Goal: Information Seeking & Learning: Learn about a topic

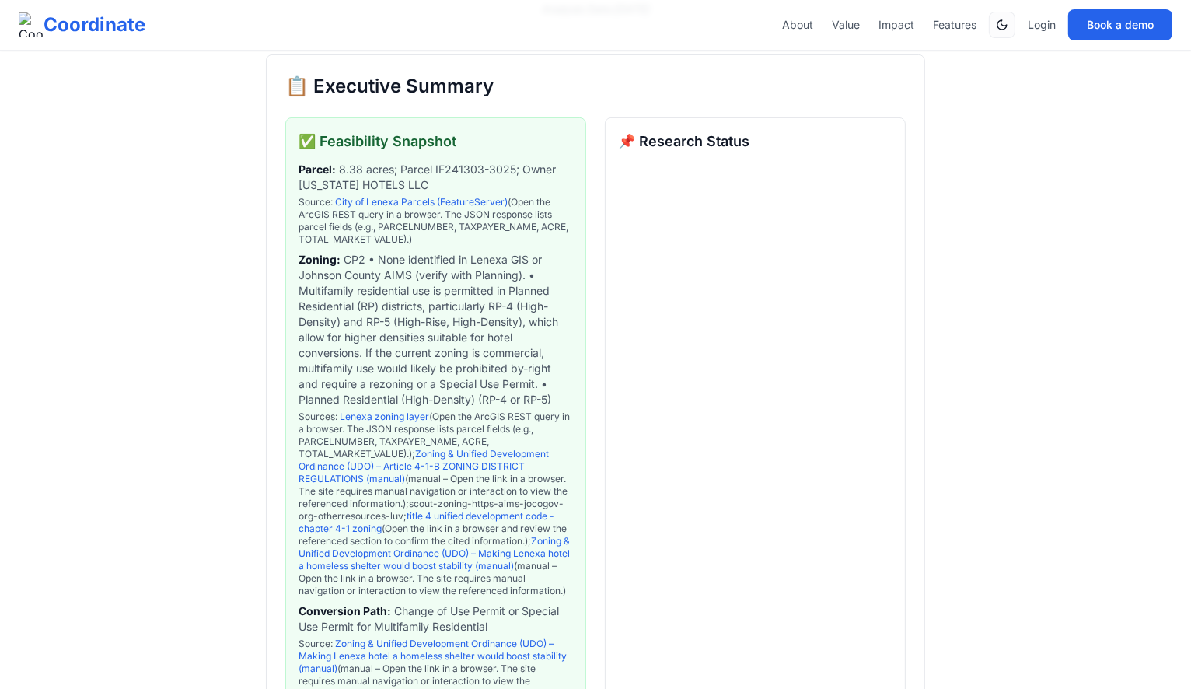
scroll to position [243, 0]
click at [636, 54] on div "📋 Executive Summary ✅ Feasibility Snapshot Parcel : 8.38 acres; Parcel IF241303…" at bounding box center [596, 614] width 660 height 1120
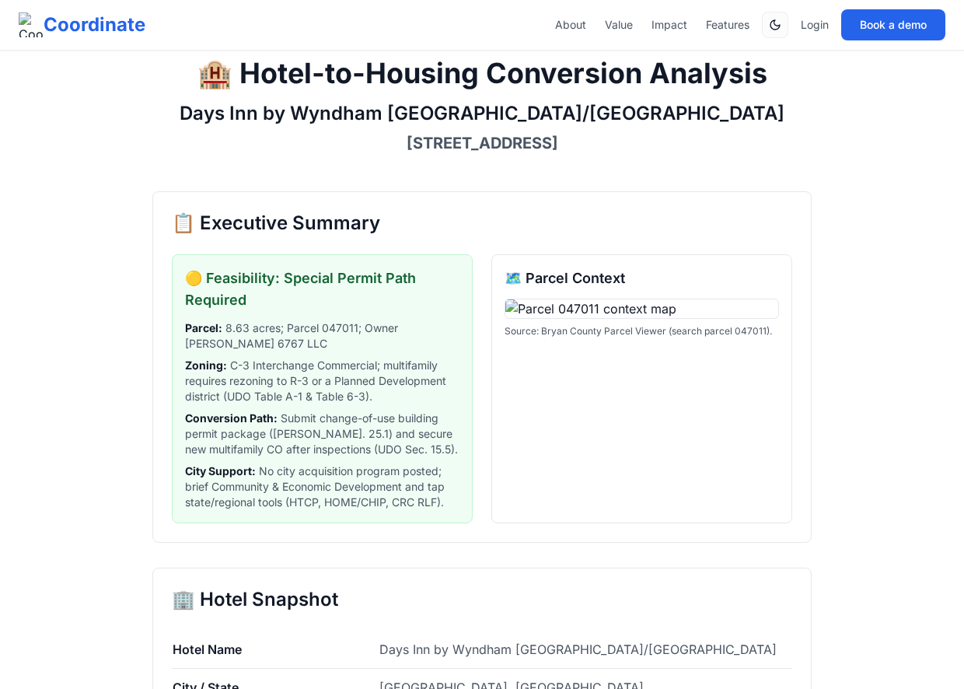
scroll to position [30, 0]
